Goal: Task Accomplishment & Management: Complete application form

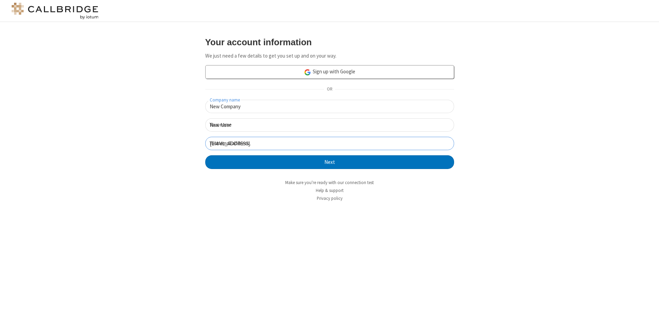
click button "Next" at bounding box center [329, 162] width 249 height 14
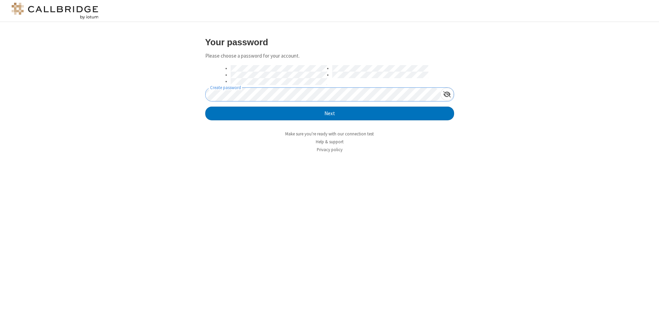
click button "Next" at bounding box center [329, 114] width 249 height 14
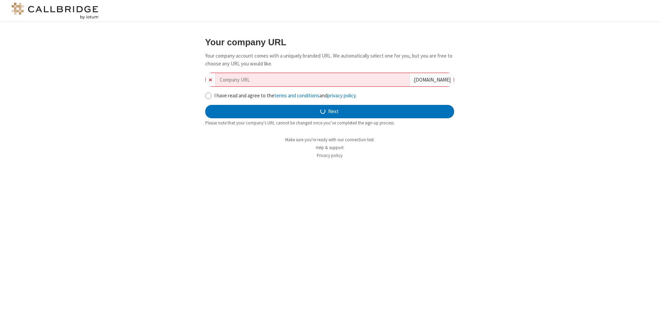
type input "new-company-superstructure-51887"
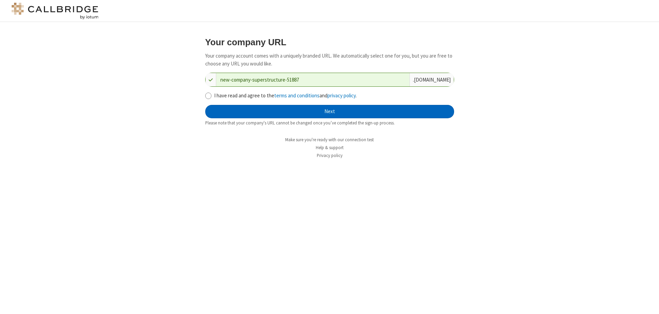
click at [329, 111] on button "Next" at bounding box center [329, 112] width 249 height 14
